Goal: Task Accomplishment & Management: Use online tool/utility

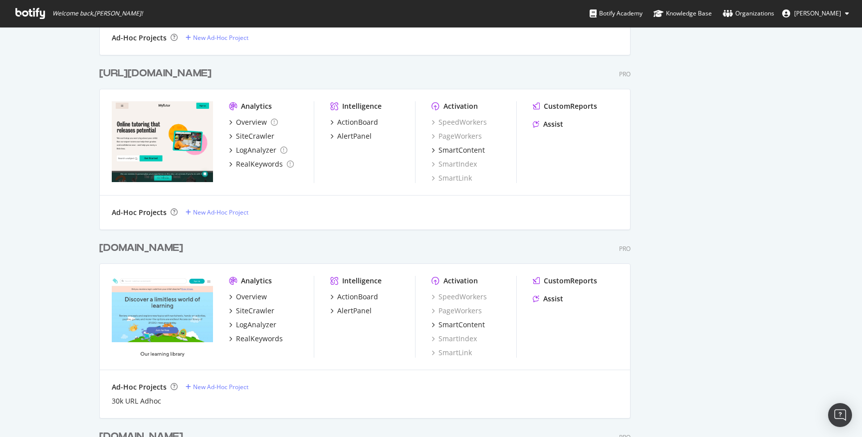
scroll to position [2105, 0]
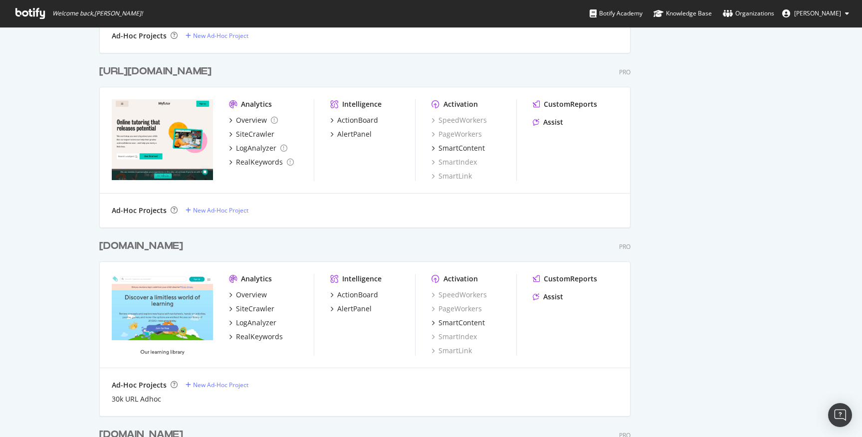
click at [153, 244] on div "[DOMAIN_NAME]" at bounding box center [141, 246] width 84 height 14
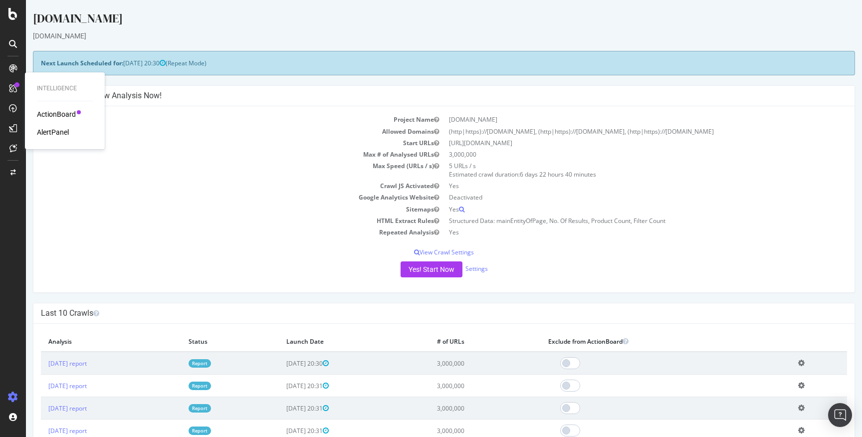
click at [55, 114] on div "ActionBoard" at bounding box center [56, 114] width 39 height 10
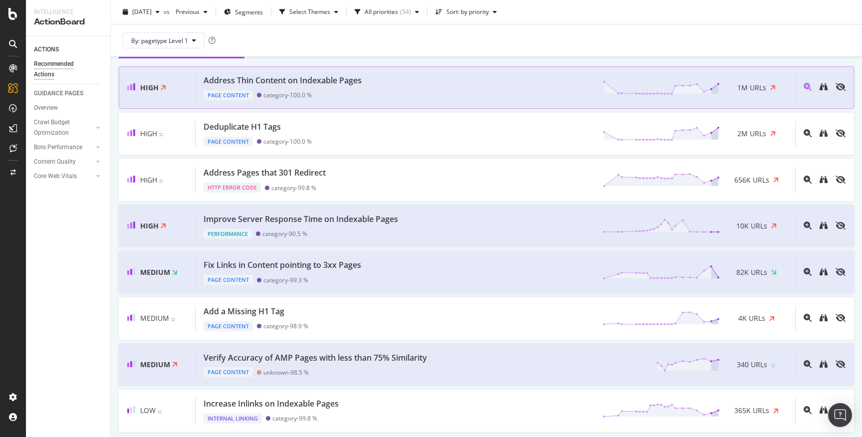
scroll to position [52, 0]
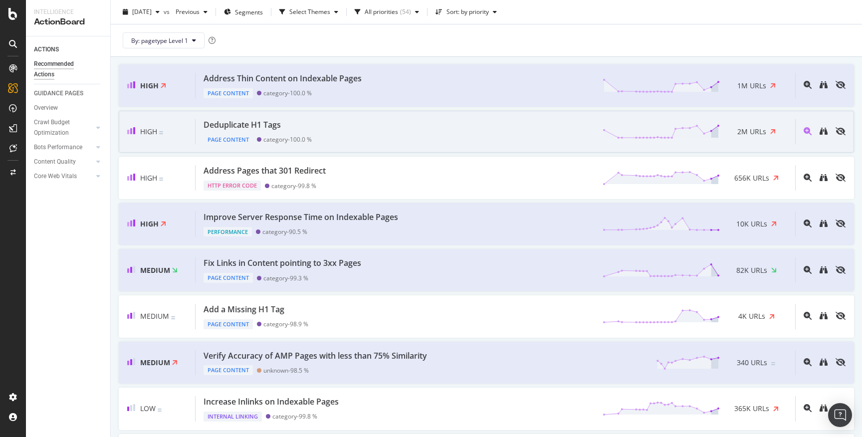
click at [496, 135] on div "Deduplicate H1 Tags Page Content category - 100.0 % 2M URLs" at bounding box center [495, 131] width 599 height 25
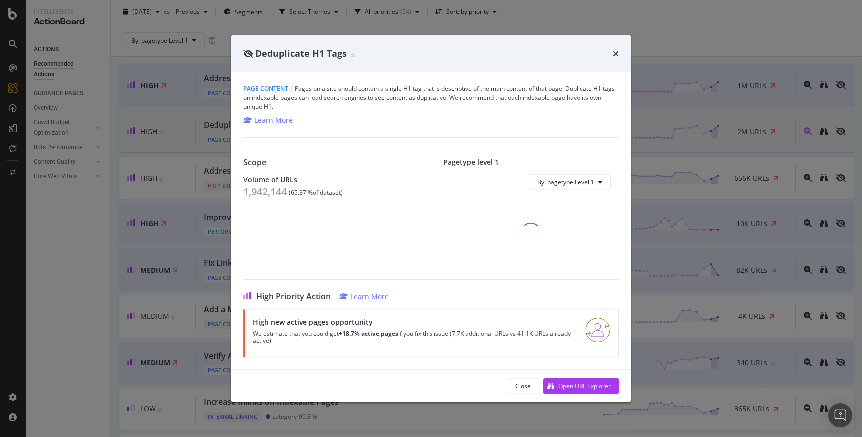
scroll to position [52, 0]
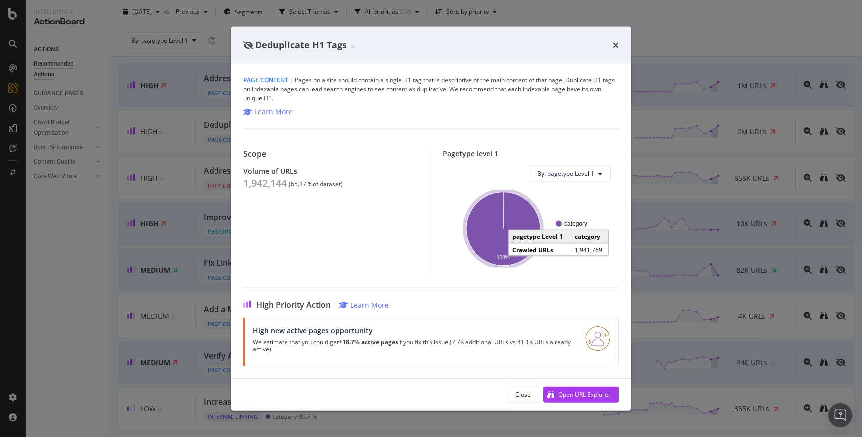
click at [480, 247] on icon "A chart." at bounding box center [503, 229] width 74 height 74
drag, startPoint x: 614, startPoint y: 45, endPoint x: 502, endPoint y: 182, distance: 177.1
click at [614, 45] on icon "times" at bounding box center [615, 45] width 6 height 8
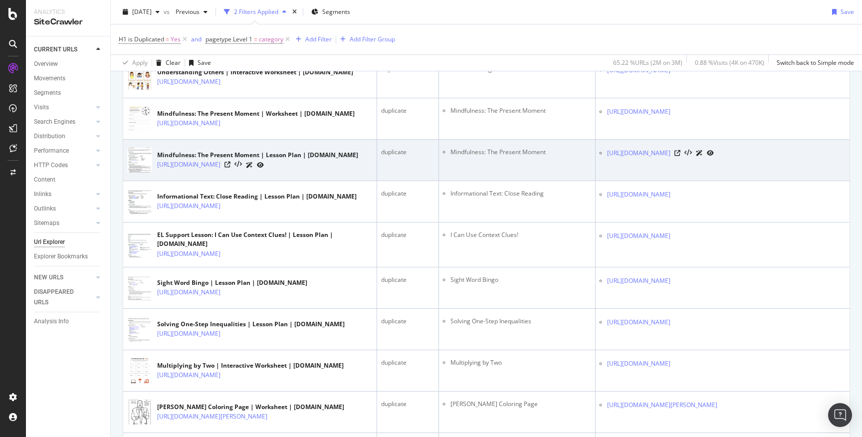
scroll to position [665, 0]
